Goal: Information Seeking & Learning: Learn about a topic

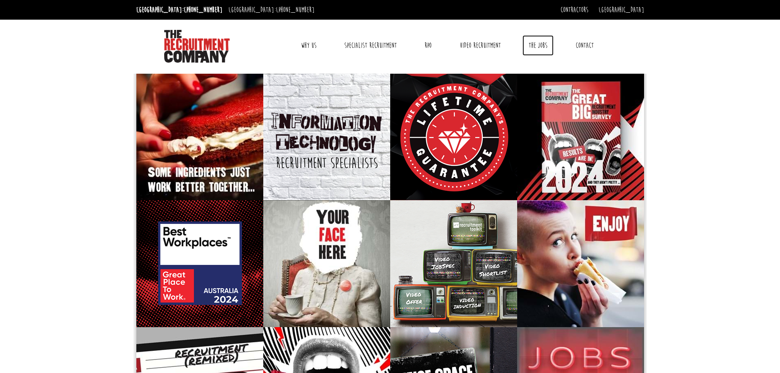
click at [537, 43] on link "The Jobs" at bounding box center [537, 45] width 31 height 20
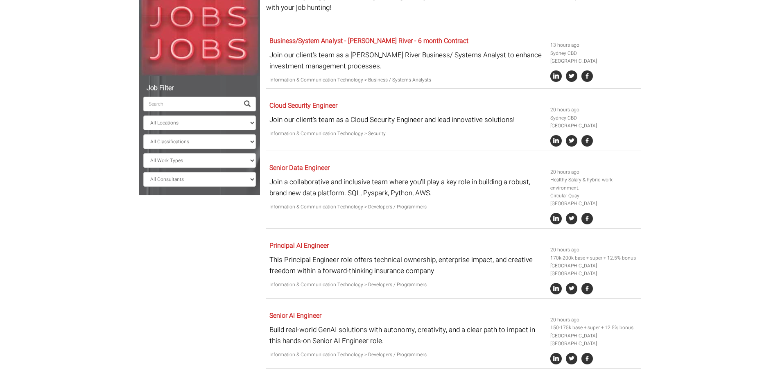
scroll to position [127, 0]
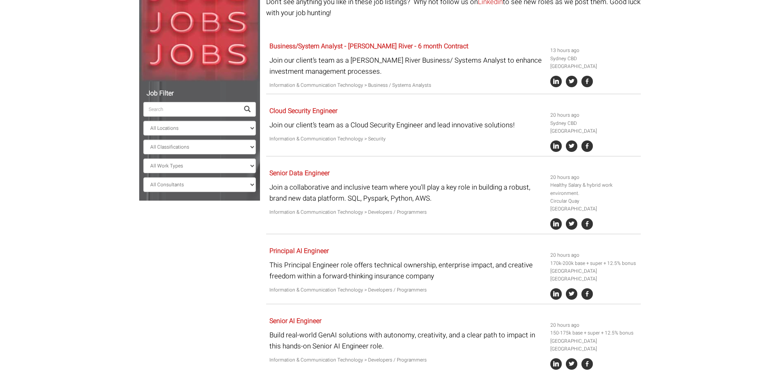
click at [168, 109] on input "search" at bounding box center [191, 109] width 96 height 15
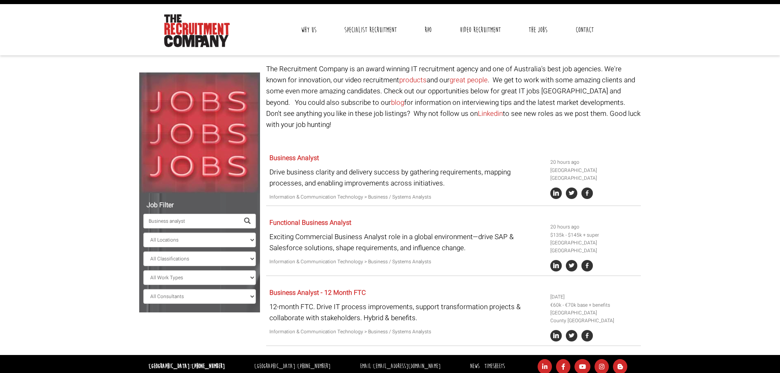
scroll to position [0, 0]
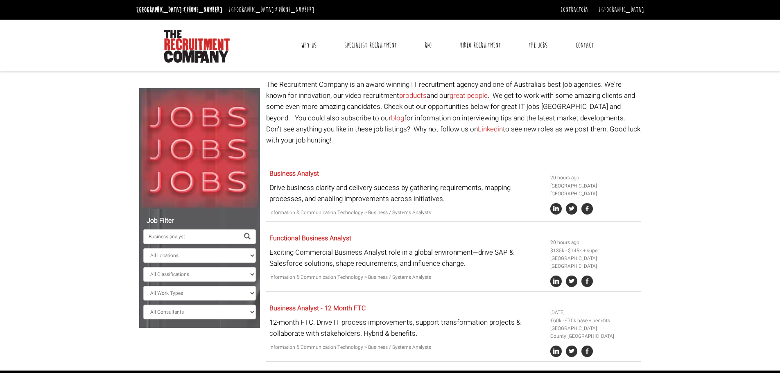
type input "Business analyst"
